Goal: Task Accomplishment & Management: Use online tool/utility

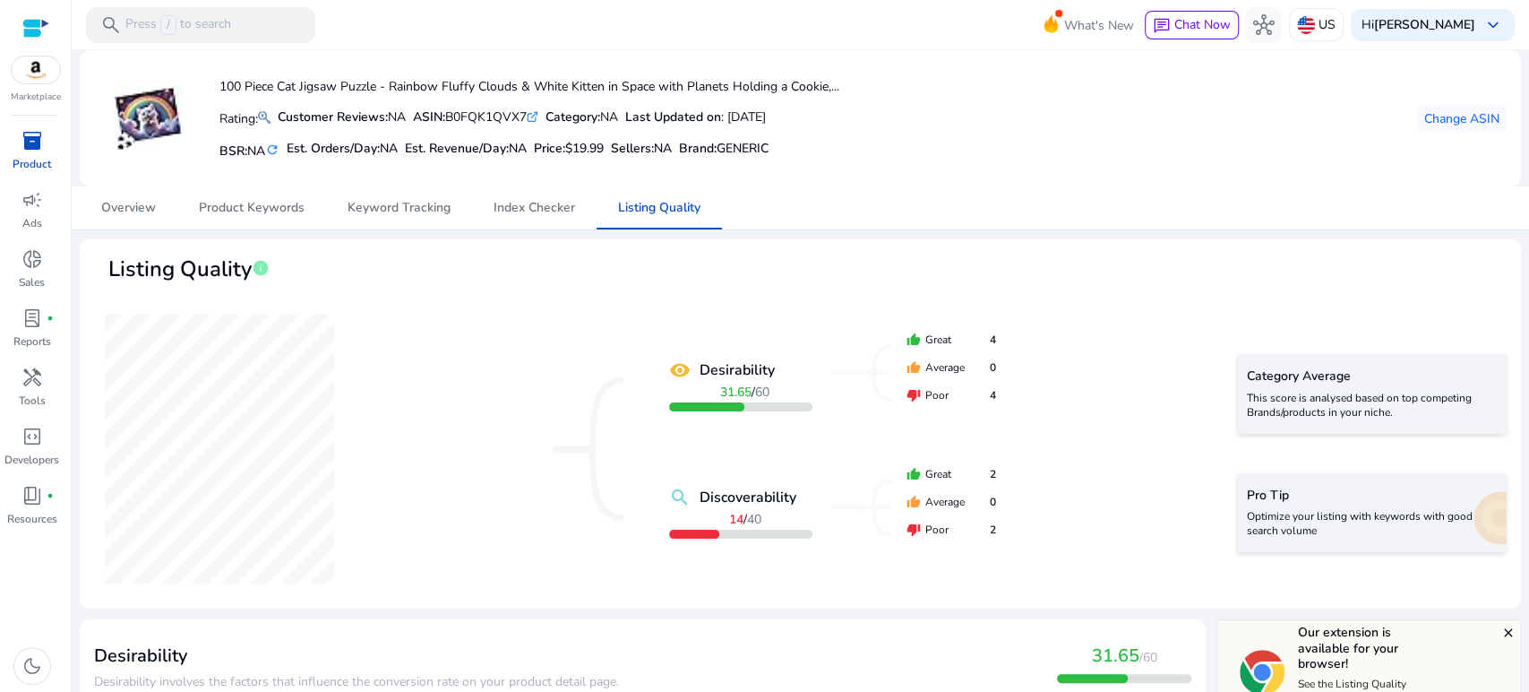
click at [27, 146] on span "inventory_2" at bounding box center [33, 141] width 22 height 22
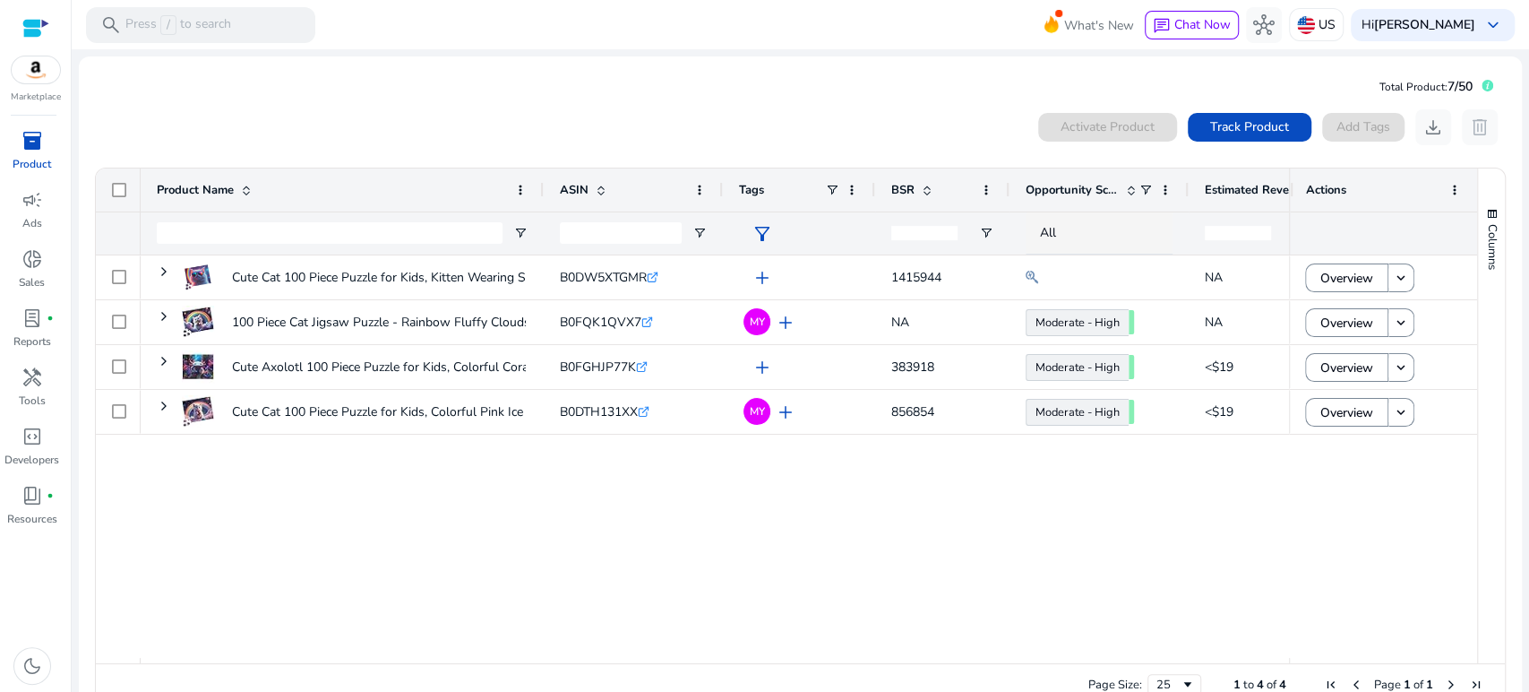
click at [745, 88] on mat-card "Total Product: 7/50 0 products selected Activate Product Track Product Add Tags…" at bounding box center [800, 393] width 1443 height 675
click at [401, 104] on div "0 products selected Activate Product Track Product Add Tags download delete 1 t…" at bounding box center [800, 409] width 1415 height 616
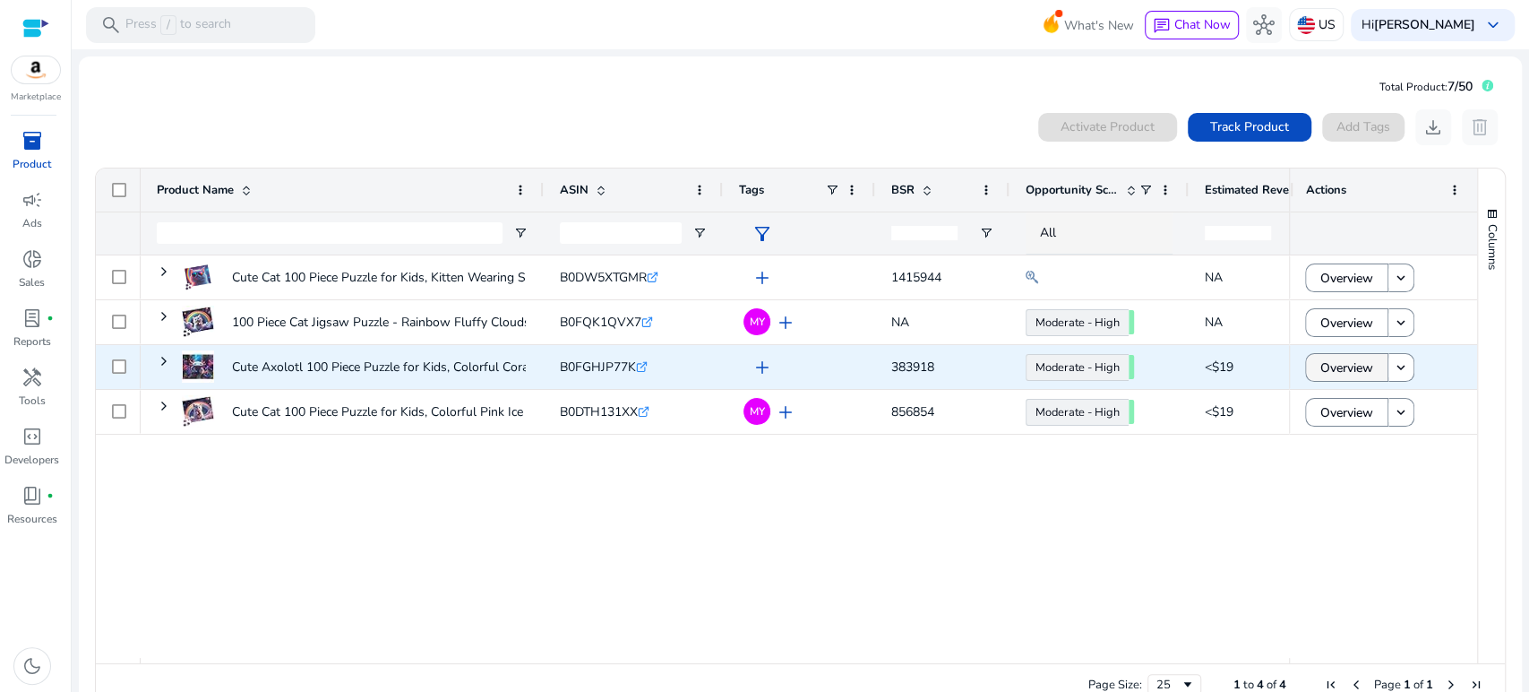
click at [1343, 366] on span "Overview" at bounding box center [1347, 367] width 53 height 37
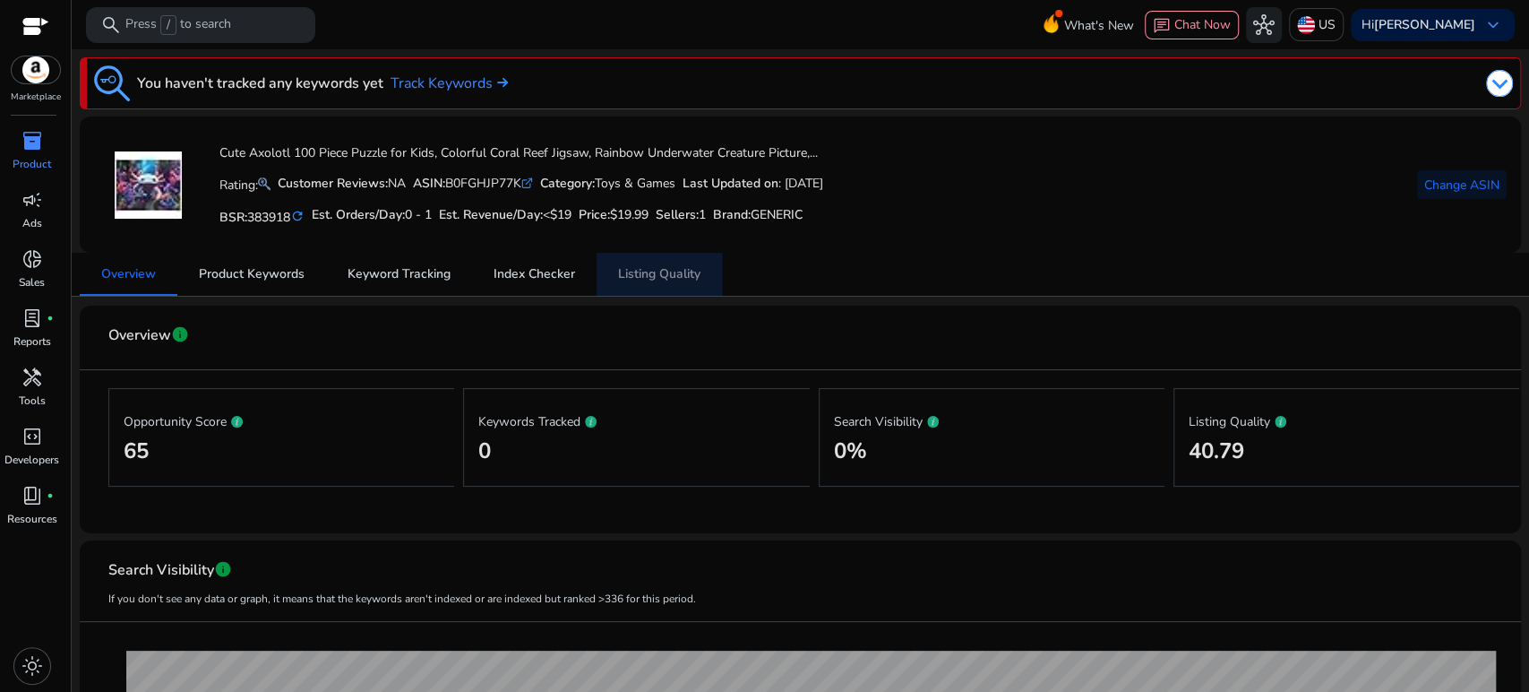
click at [650, 271] on span "Listing Quality" at bounding box center [659, 274] width 82 height 13
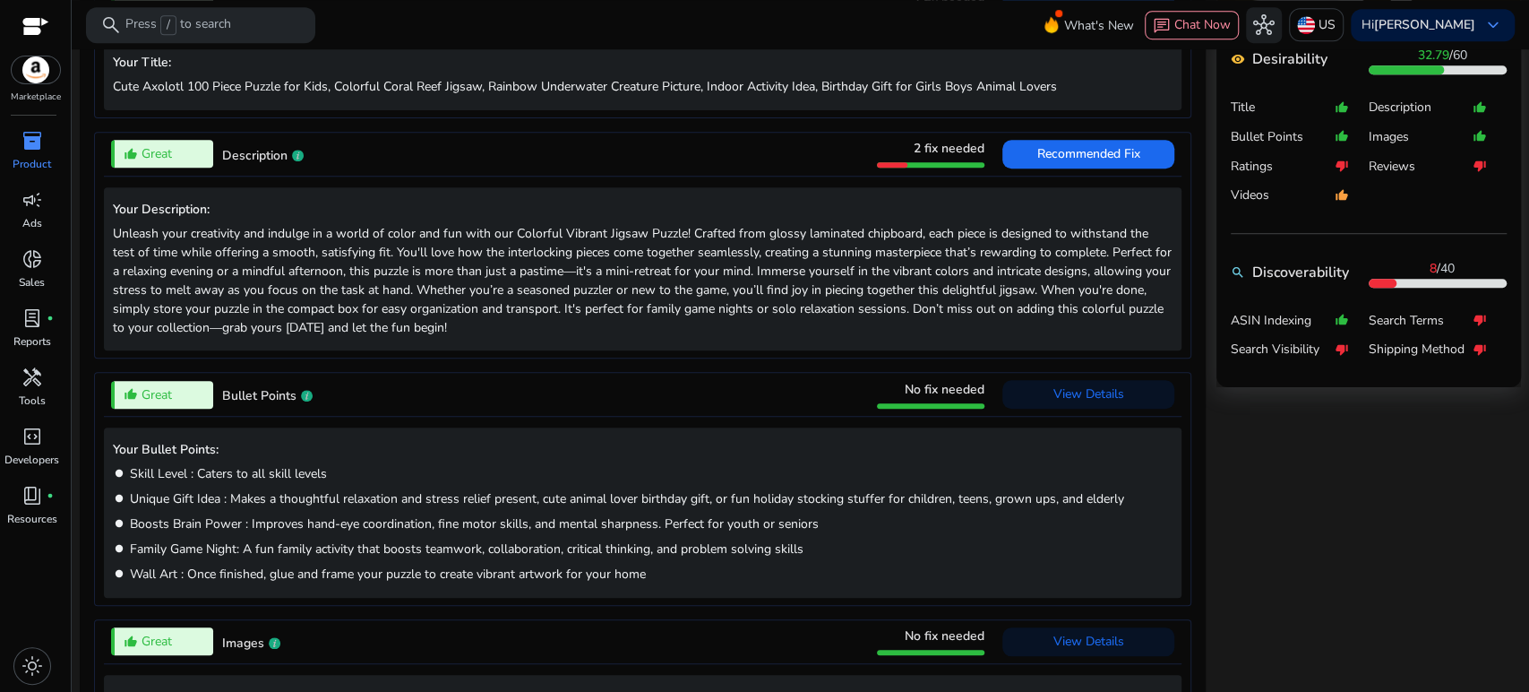
scroll to position [696, 0]
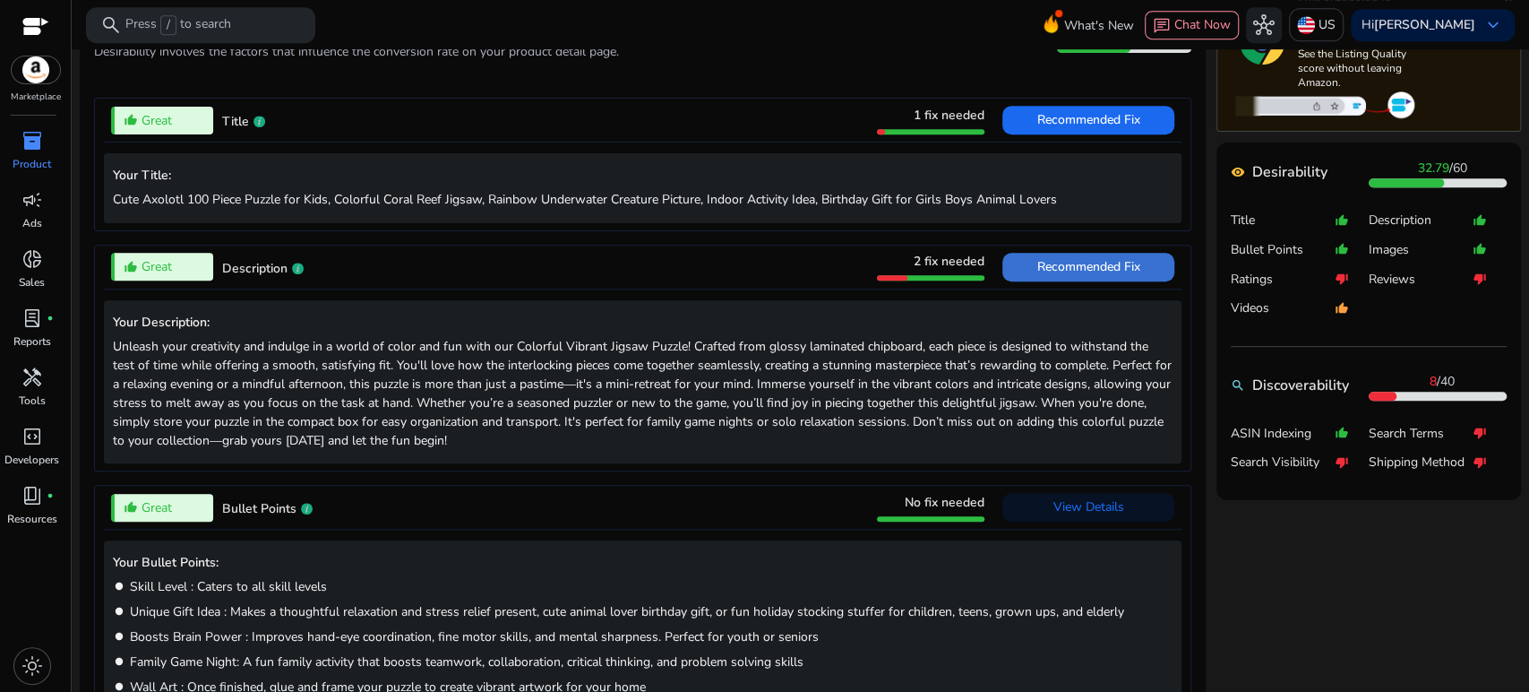
click at [1068, 266] on span "Recommended Fix" at bounding box center [1089, 266] width 103 height 17
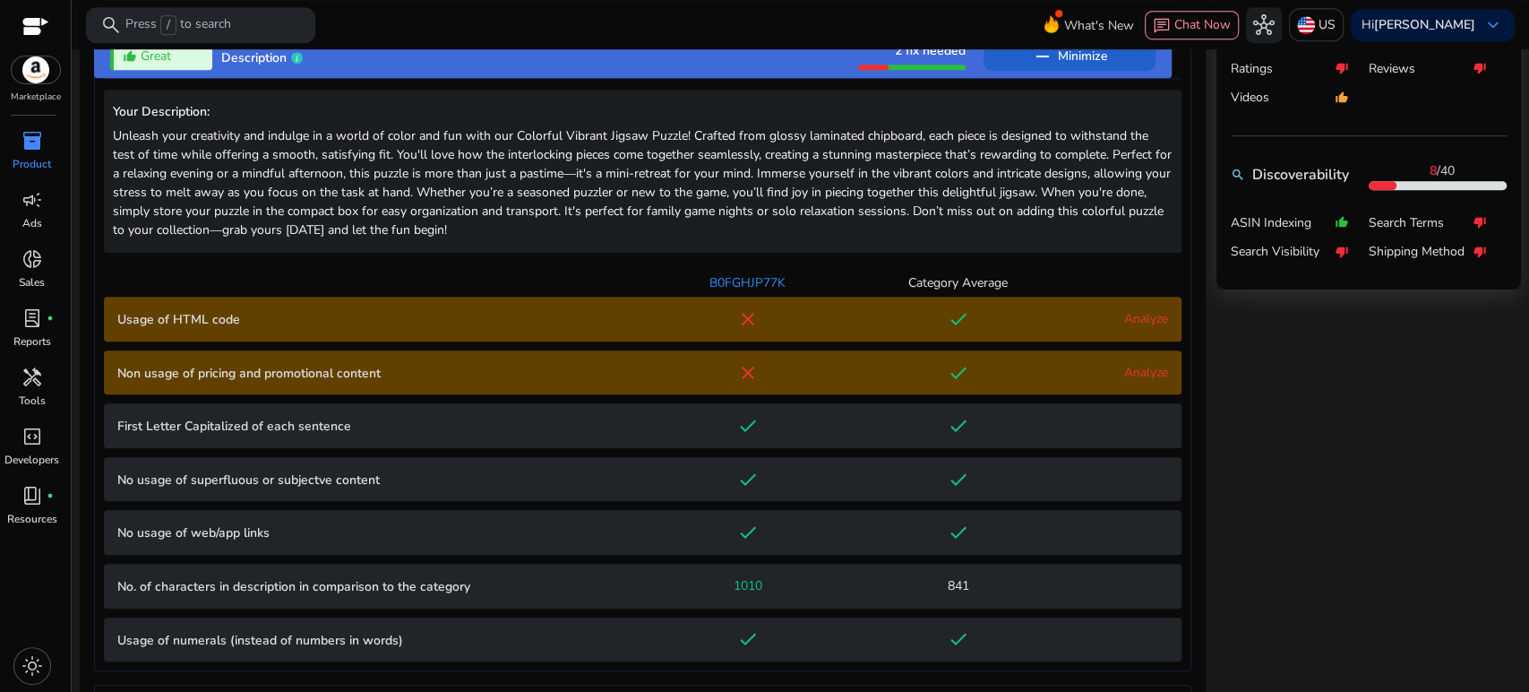
scroll to position [939, 0]
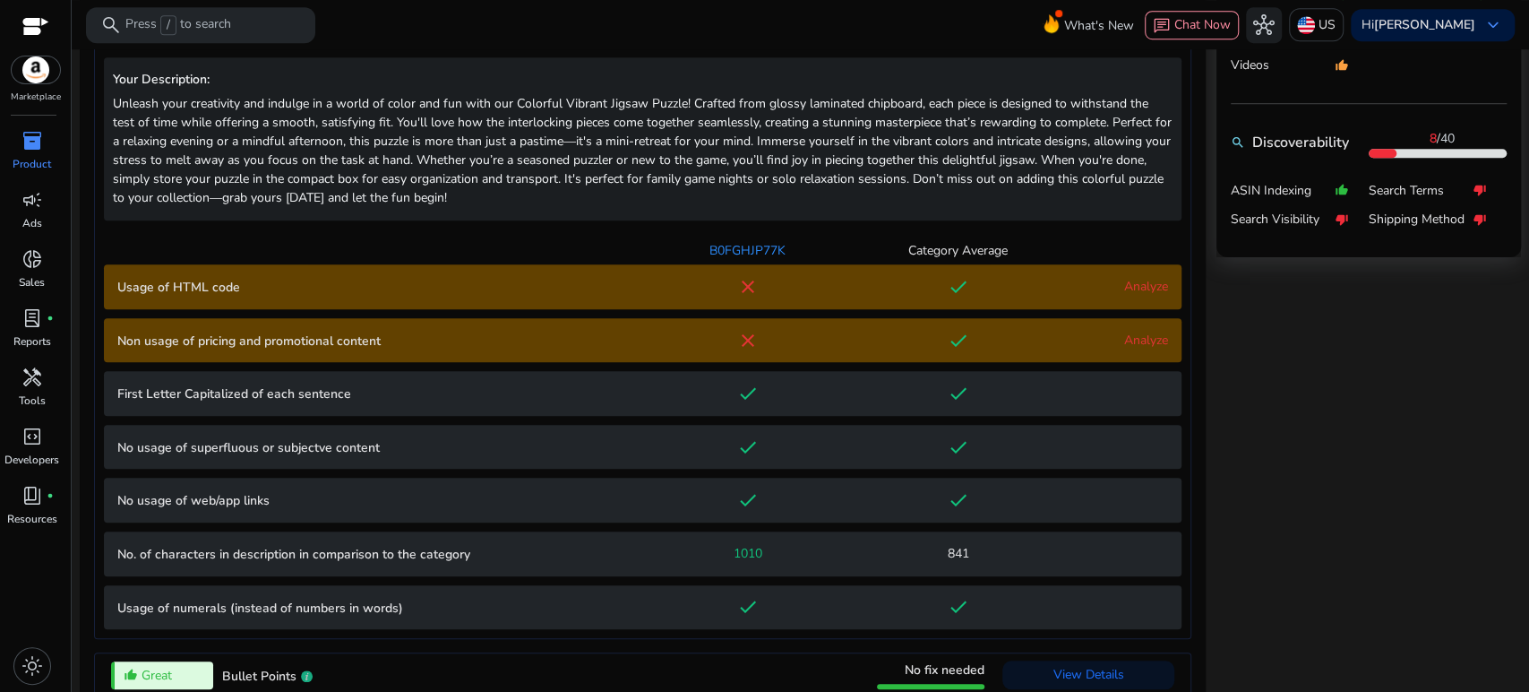
click at [1124, 335] on link "Analyze" at bounding box center [1146, 340] width 44 height 17
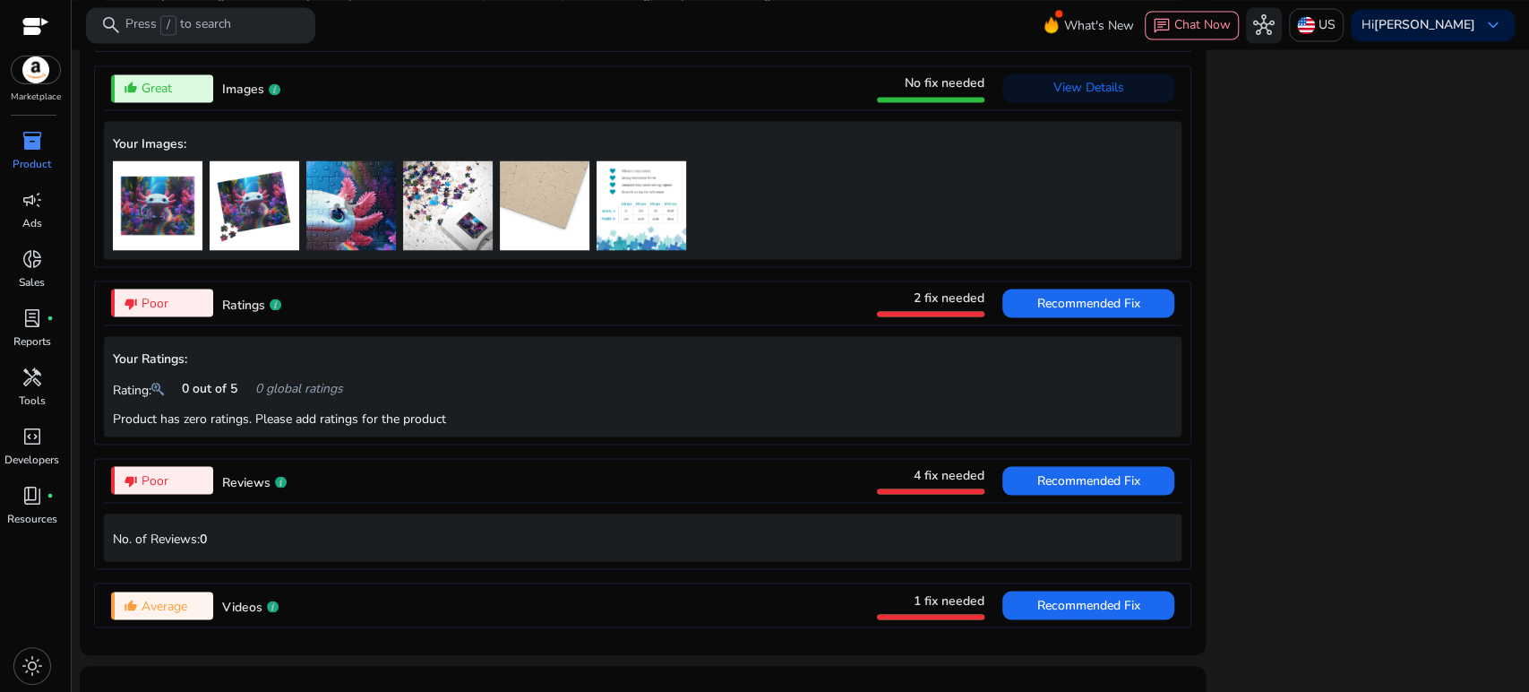
scroll to position [2151, 0]
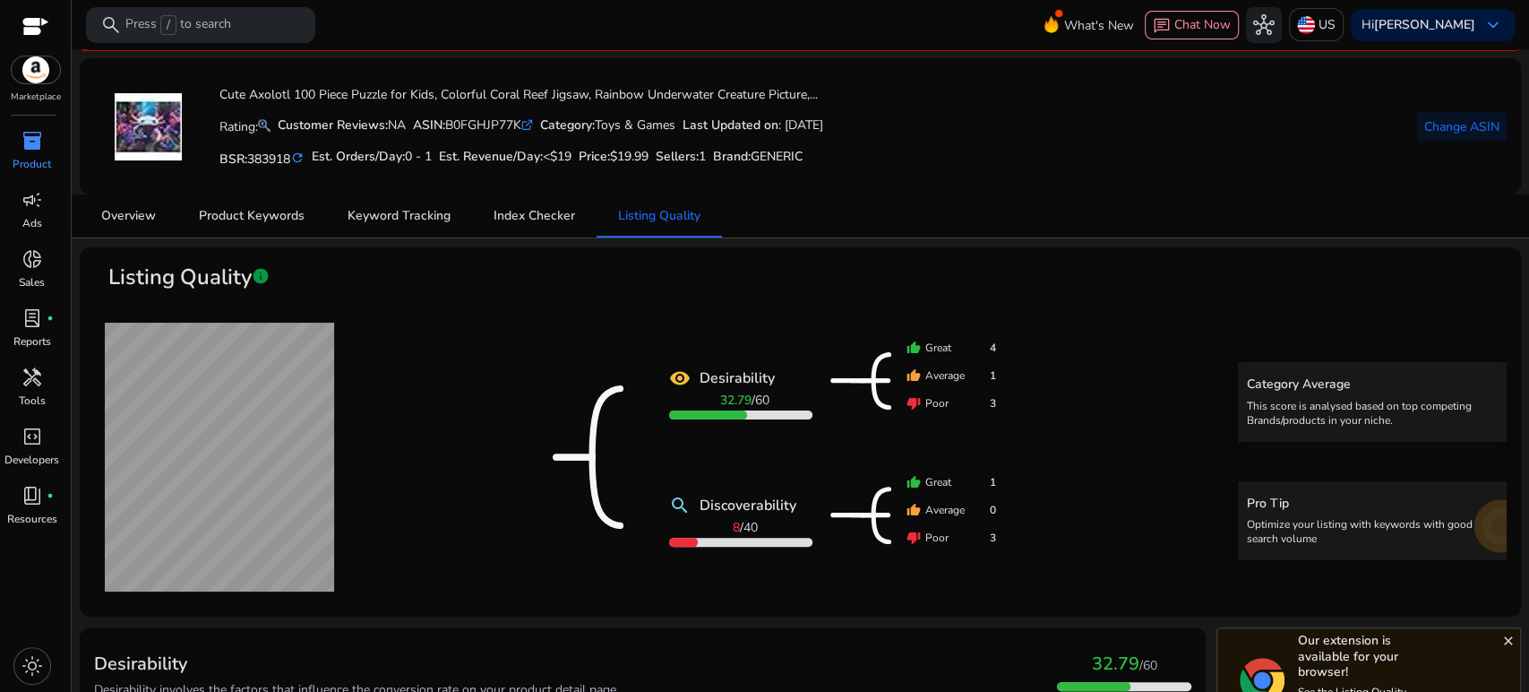
scroll to position [0, 0]
